Goal: Task Accomplishment & Management: Manage account settings

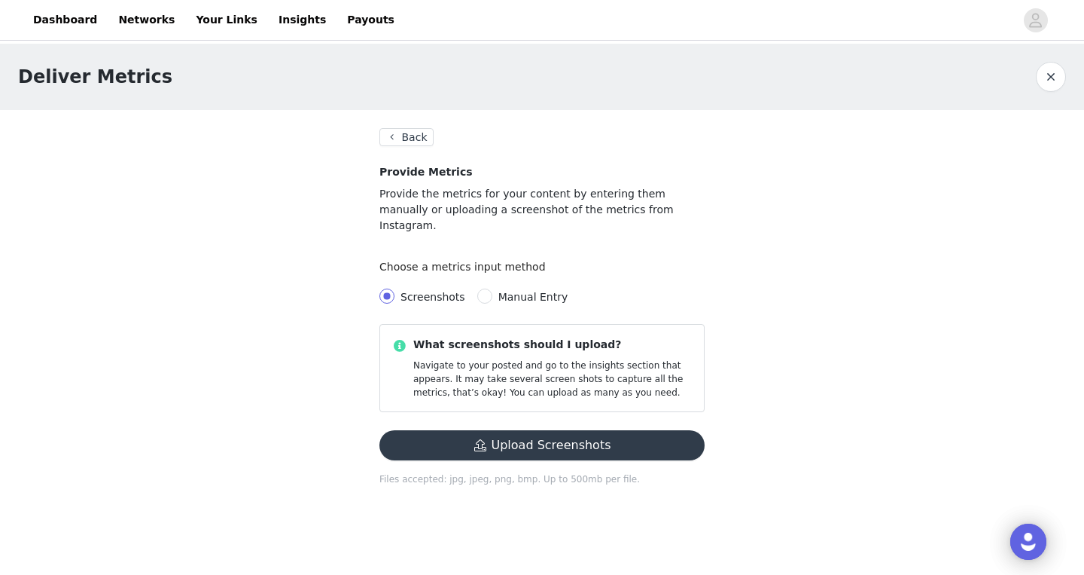
click at [407, 136] on button "Back" at bounding box center [407, 137] width 54 height 18
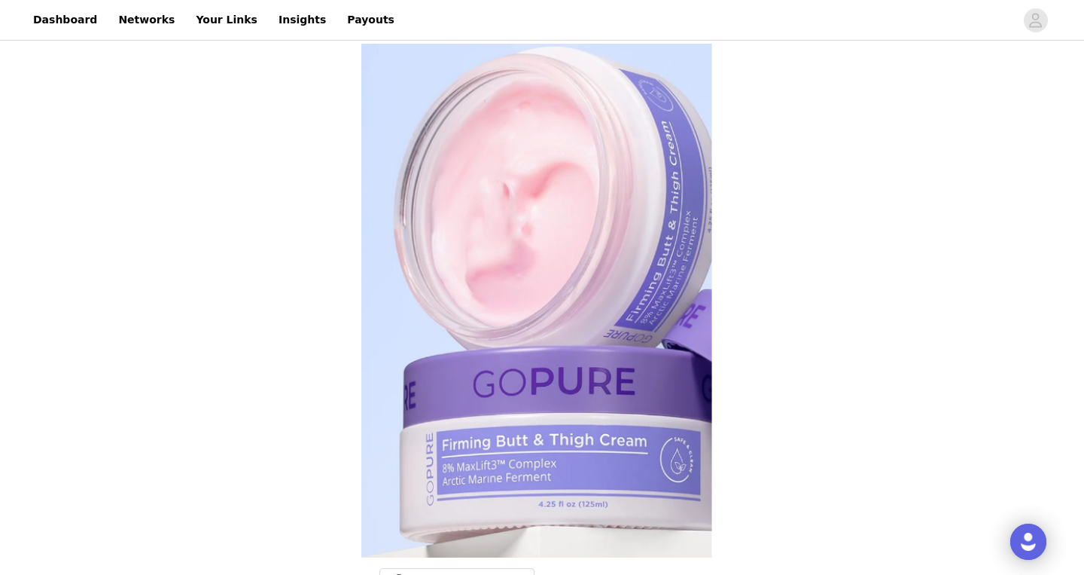
click at [1035, 32] on div "Dashboard Networks Your Links Insights Payouts" at bounding box center [542, 20] width 1084 height 34
click at [1032, 20] on icon "avatar" at bounding box center [1036, 20] width 14 height 24
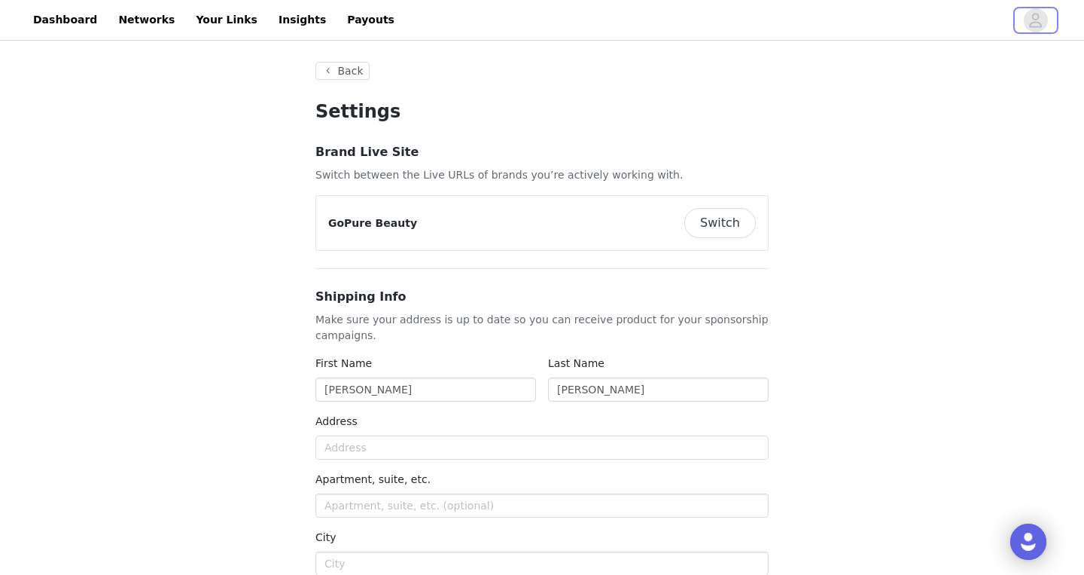
type input "+1 ([GEOGRAPHIC_DATA])"
click at [716, 226] on button "Switch" at bounding box center [721, 223] width 72 height 30
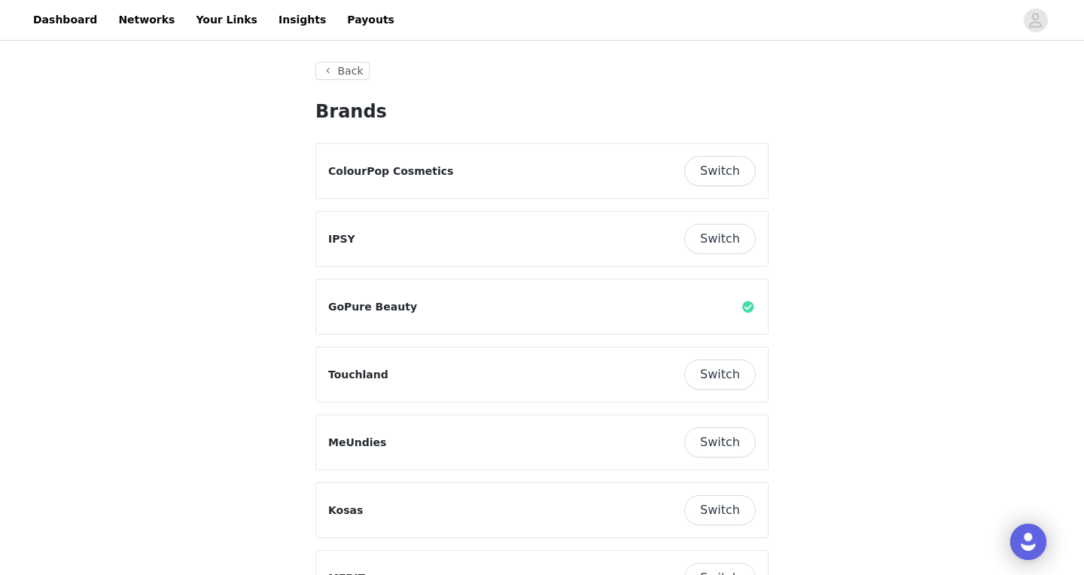
click at [725, 171] on button "Switch" at bounding box center [721, 171] width 72 height 30
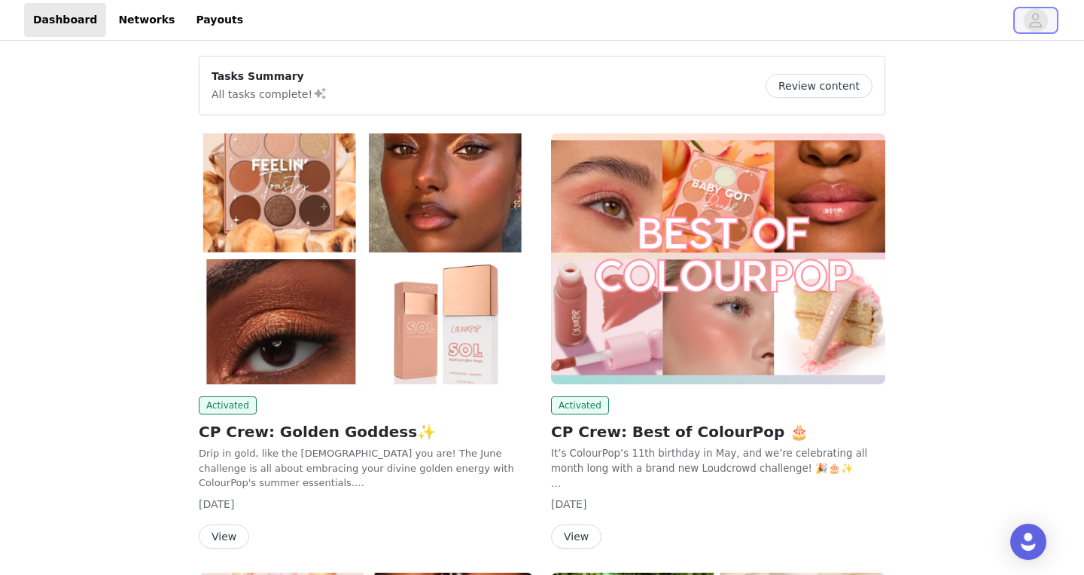
click at [1036, 25] on icon "avatar" at bounding box center [1036, 20] width 14 height 24
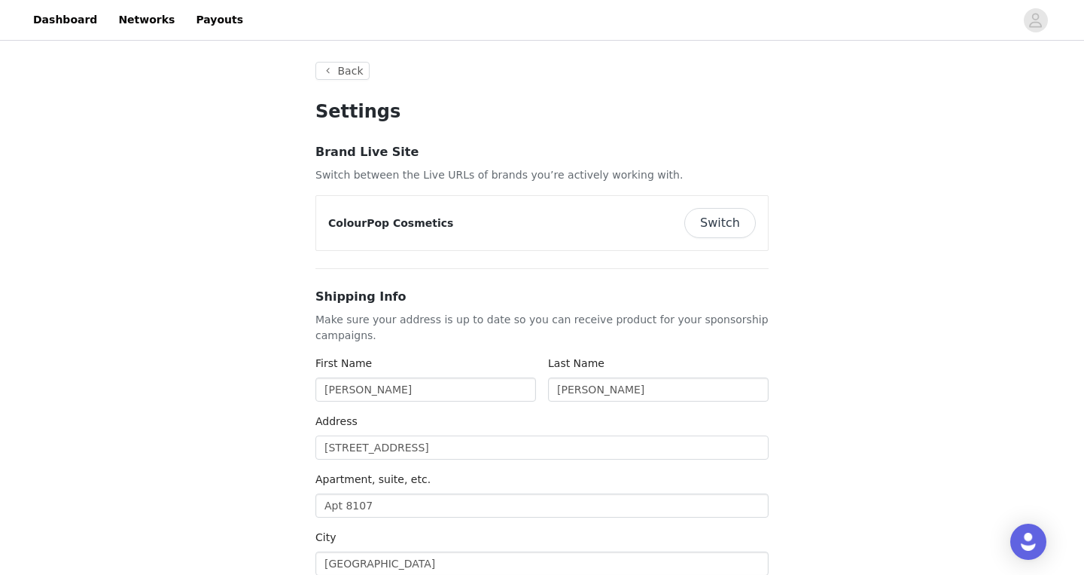
click at [740, 232] on button "Switch" at bounding box center [721, 223] width 72 height 30
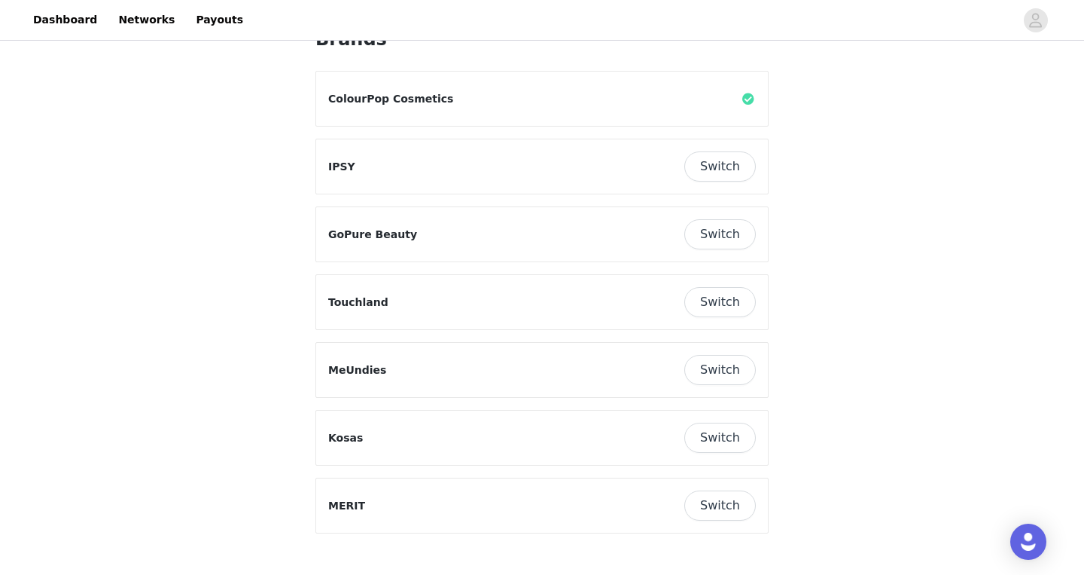
scroll to position [75, 0]
click at [733, 306] on button "Switch" at bounding box center [721, 300] width 72 height 30
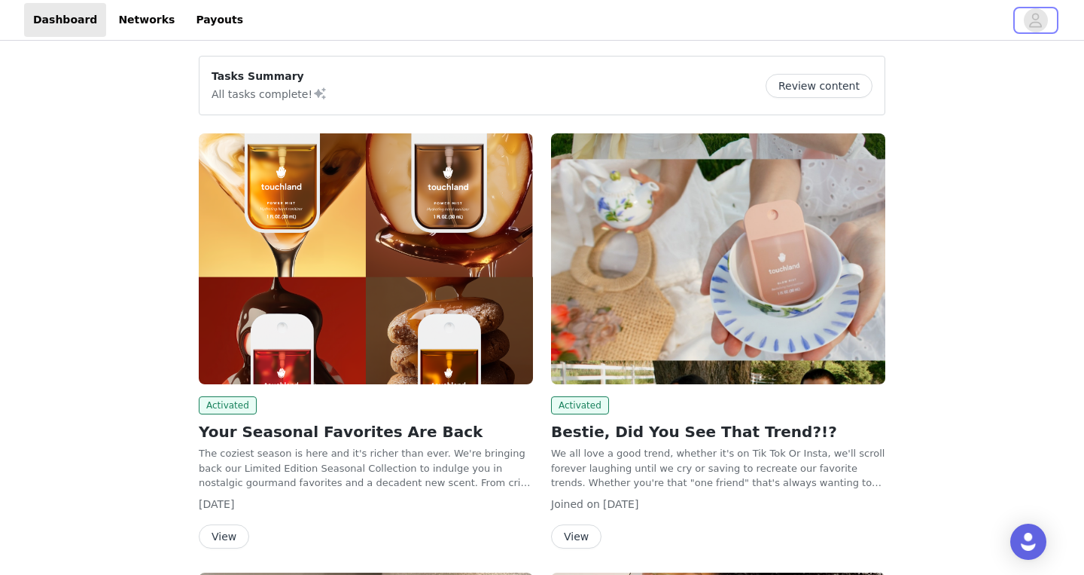
drag, startPoint x: 1029, startPoint y: 27, endPoint x: 947, endPoint y: 112, distance: 118.2
click at [1029, 27] on icon "avatar" at bounding box center [1036, 20] width 14 height 24
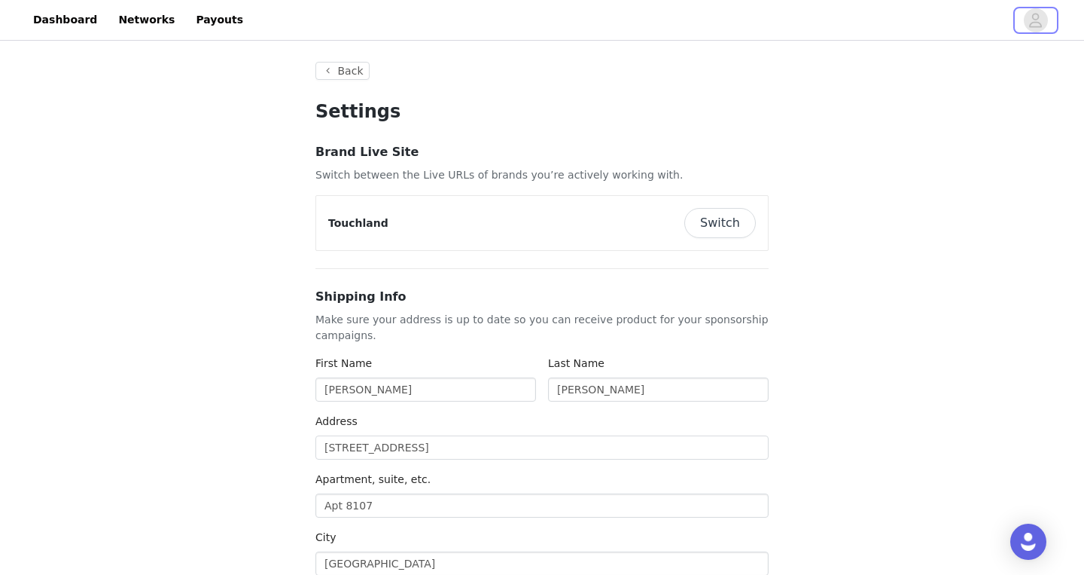
type input "+1 ([GEOGRAPHIC_DATA])"
click at [720, 214] on button "Switch" at bounding box center [721, 223] width 72 height 30
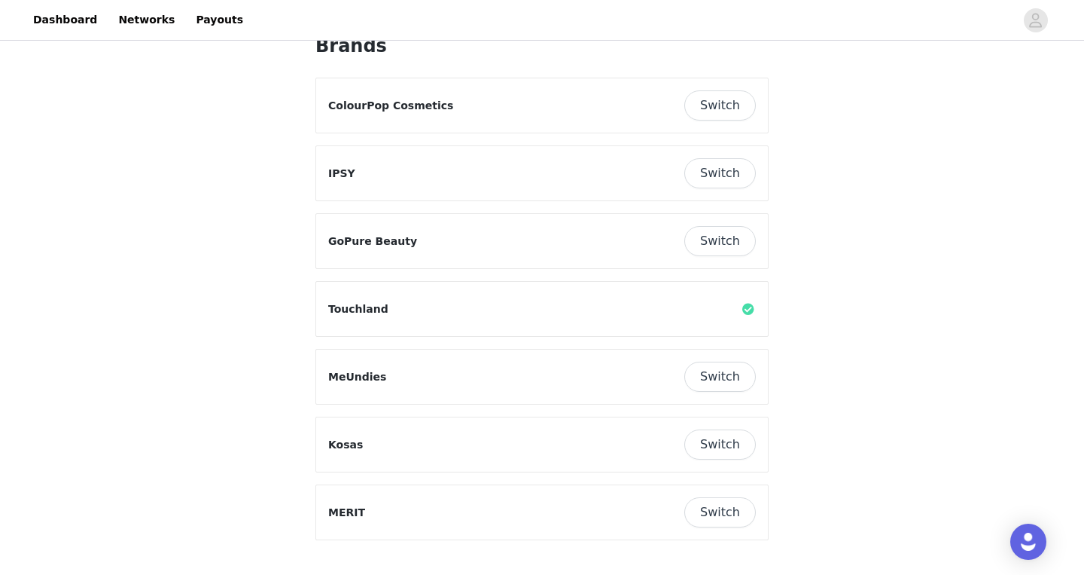
scroll to position [113, 0]
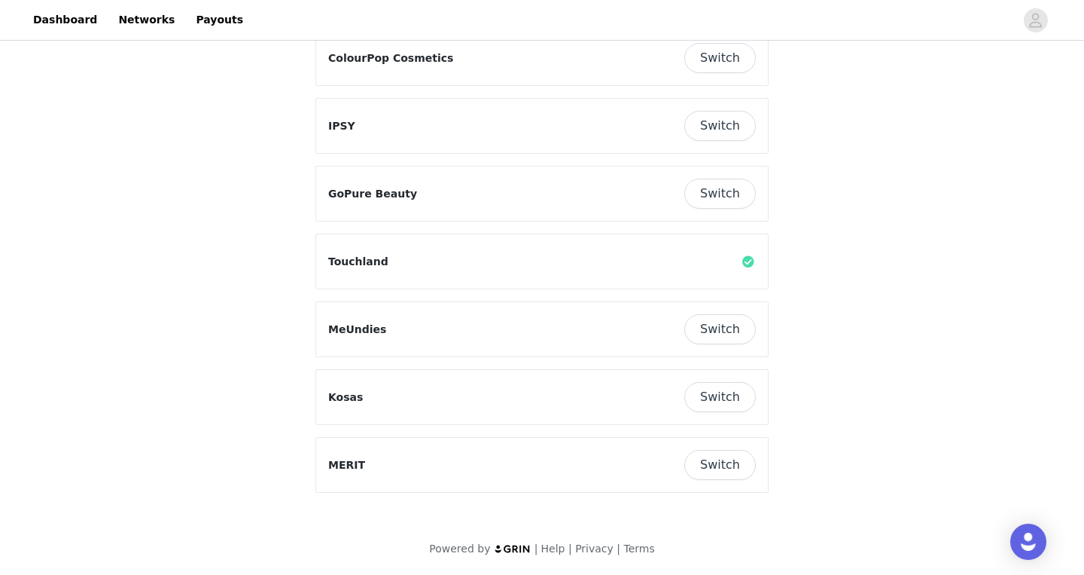
click at [715, 452] on button "Switch" at bounding box center [721, 465] width 72 height 30
